Goal: Find specific page/section: Find specific page/section

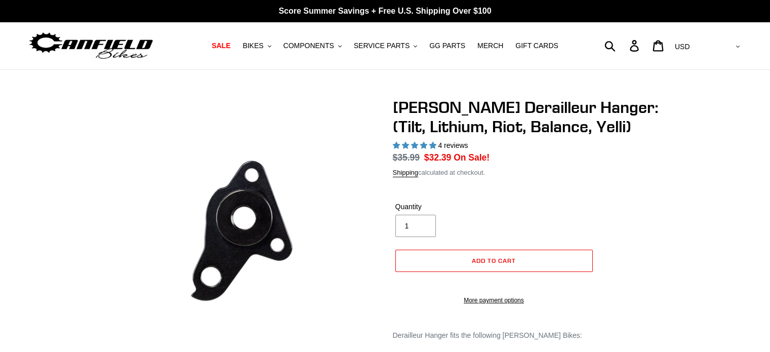
select select "highest-rating"
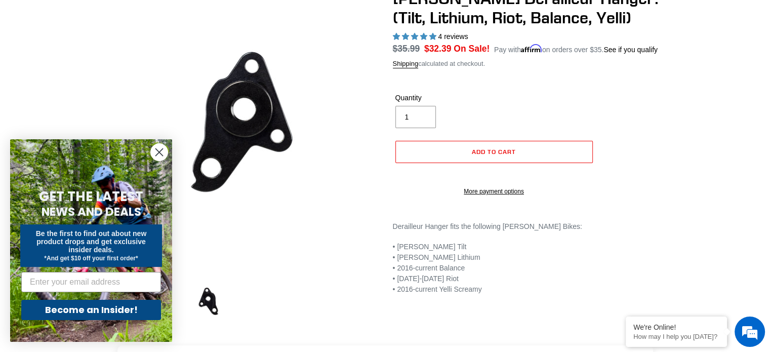
scroll to position [236, 0]
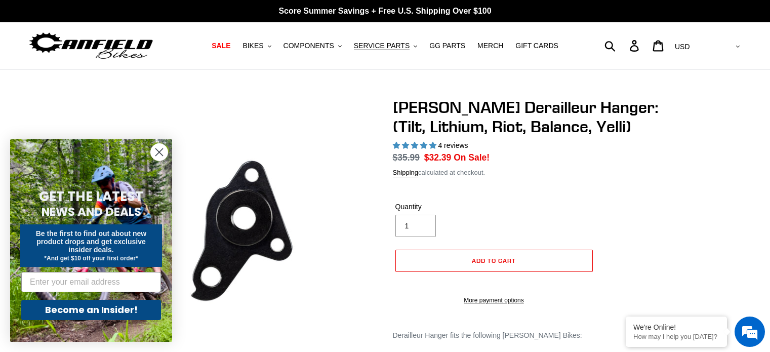
select select "highest-rating"
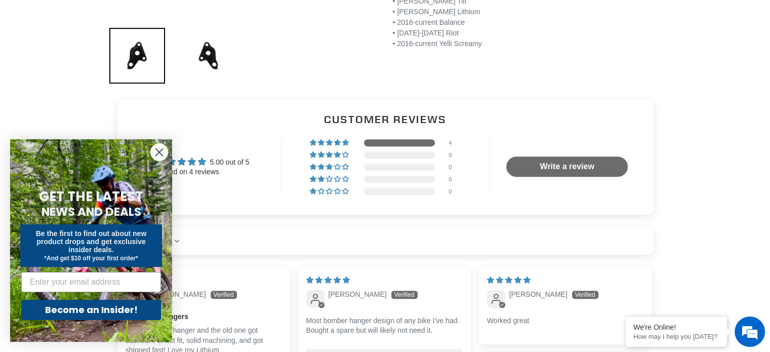
scroll to position [590, 0]
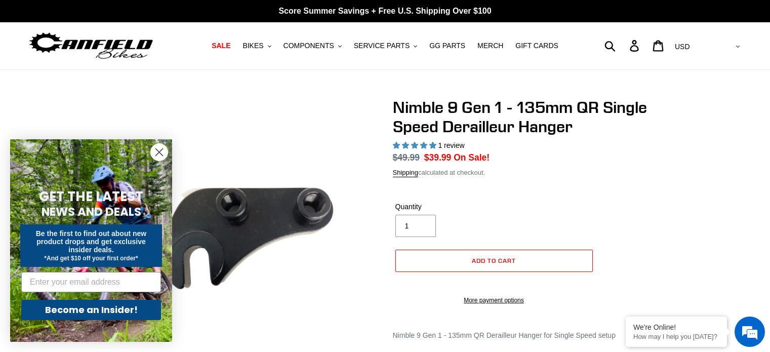
select select "highest-rating"
